Goal: Navigation & Orientation: Understand site structure

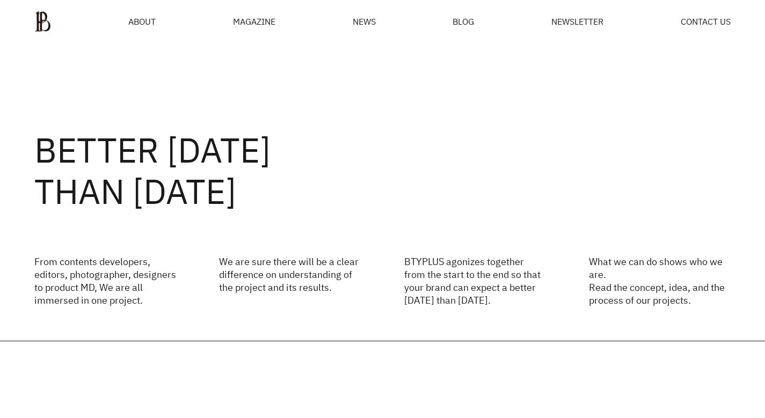
click at [271, 21] on div "MAGAZINE" at bounding box center [254, 21] width 42 height 9
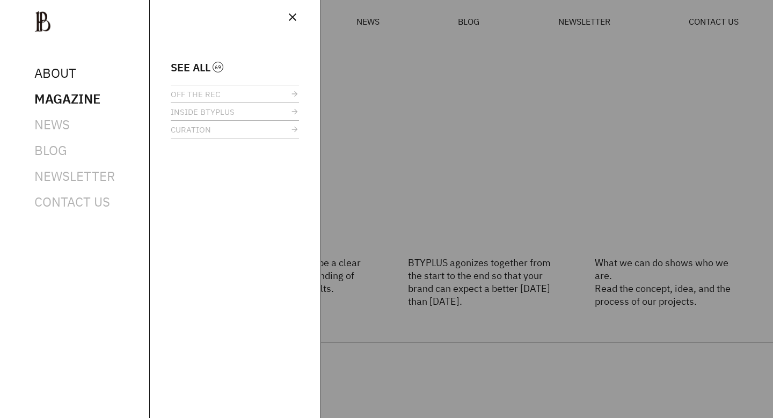
click at [43, 78] on span "ABOUT" at bounding box center [55, 72] width 42 height 17
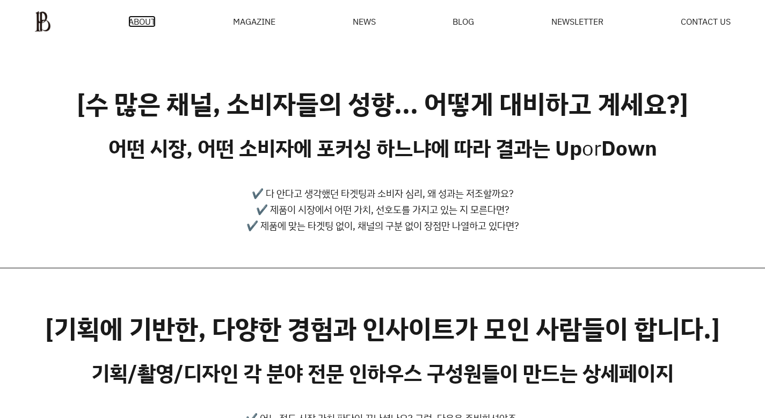
click at [151, 19] on span "ABOUT" at bounding box center [141, 21] width 27 height 9
click at [456, 26] on span "BLOG" at bounding box center [462, 21] width 21 height 9
